Goal: Task Accomplishment & Management: Use online tool/utility

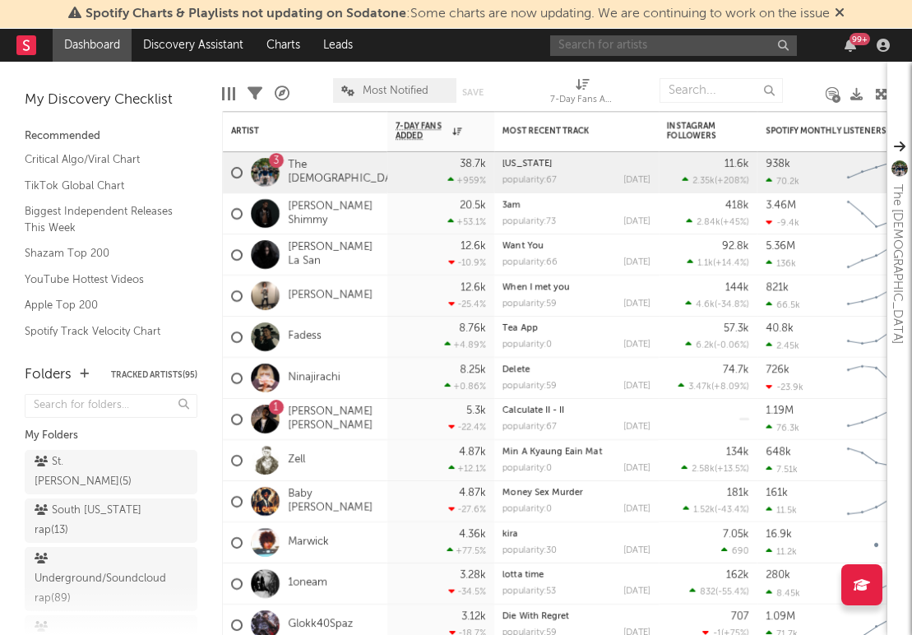
click at [618, 53] on input "text" at bounding box center [673, 45] width 247 height 21
type input "turtle b"
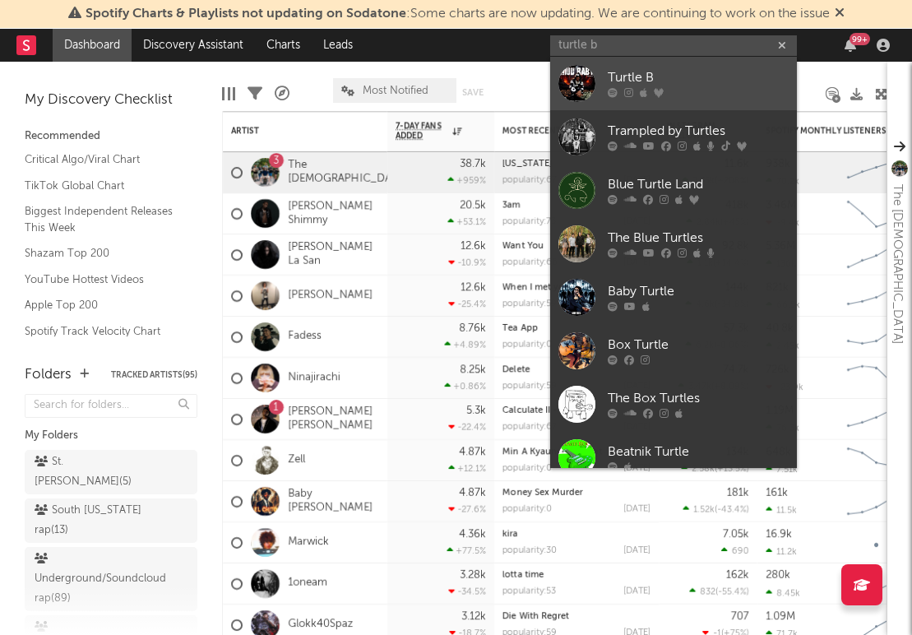
click at [670, 72] on div "Turtle B" at bounding box center [698, 78] width 181 height 20
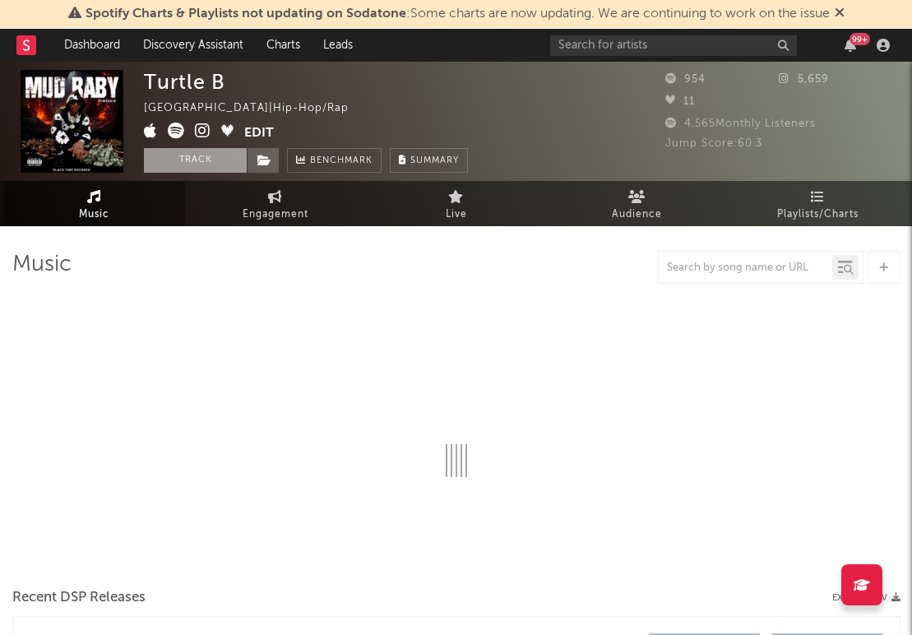
click at [209, 156] on button "Track" at bounding box center [195, 160] width 103 height 25
click at [245, 156] on button "Tracking" at bounding box center [195, 160] width 103 height 25
select select "6m"
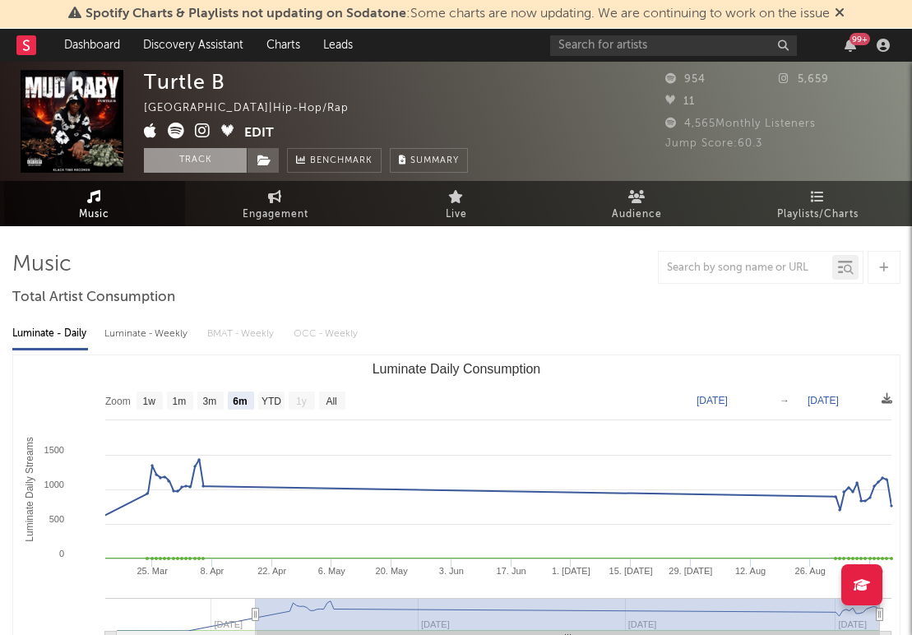
click at [230, 158] on button "Track" at bounding box center [195, 160] width 103 height 25
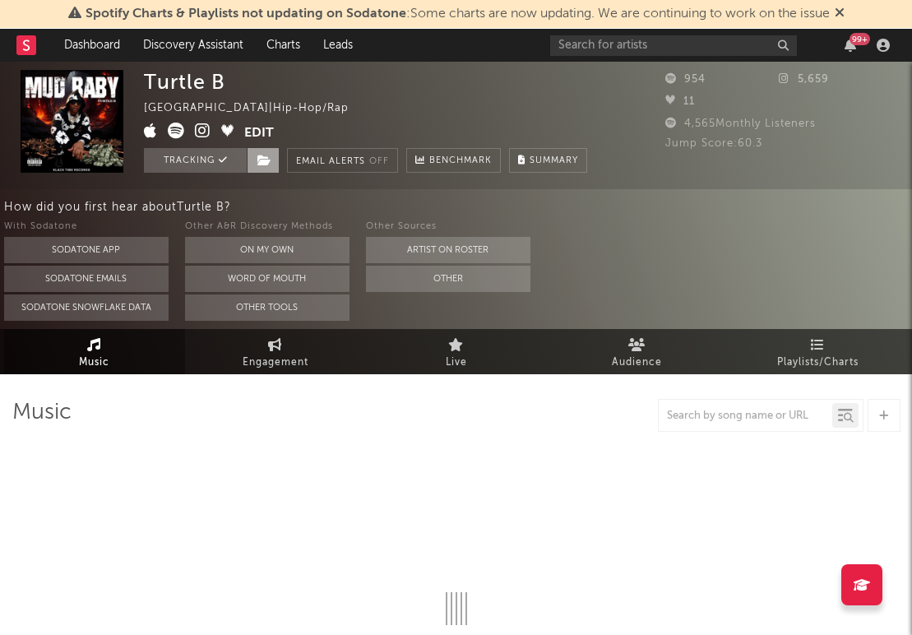
click at [271, 158] on span at bounding box center [263, 160] width 33 height 25
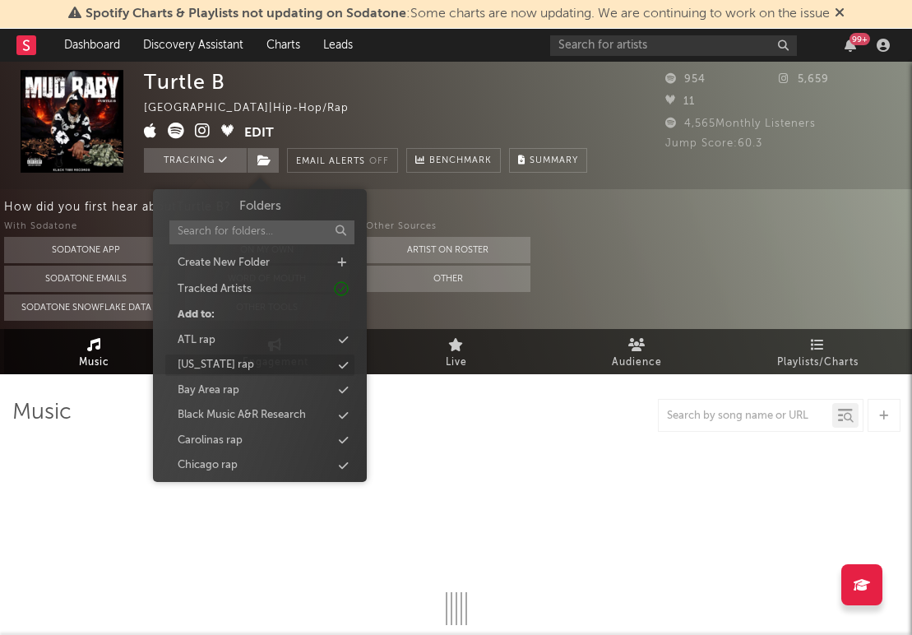
select select "6m"
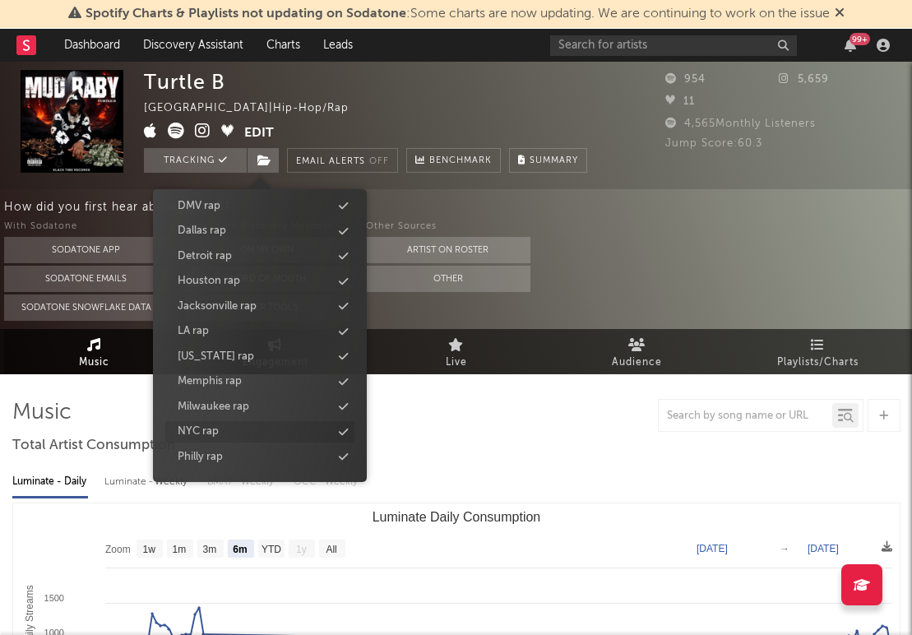
click at [239, 433] on div "NYC rap" at bounding box center [259, 431] width 189 height 21
